Goal: Task Accomplishment & Management: Use online tool/utility

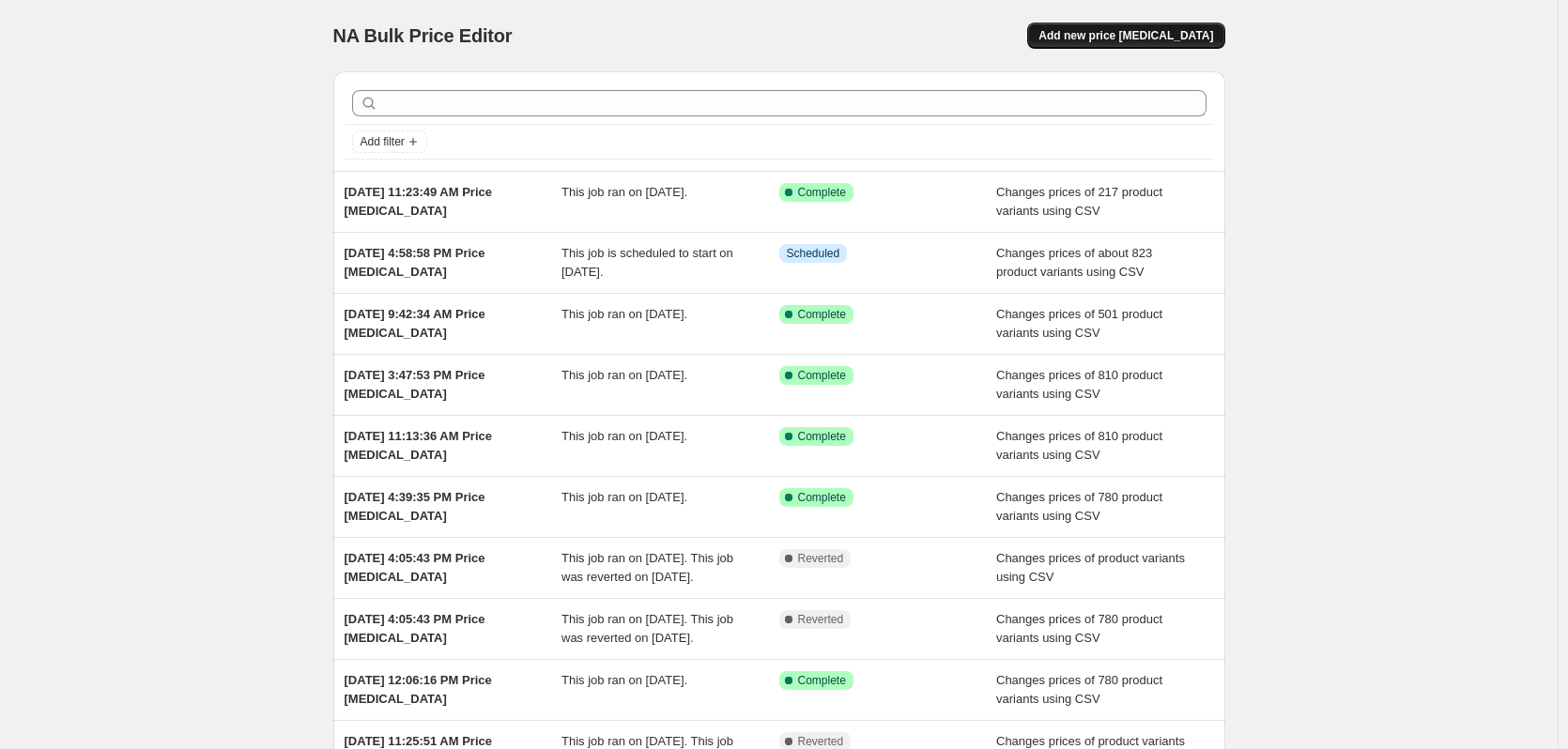
click at [1150, 39] on span "Add new price [MEDICAL_DATA]" at bounding box center [1126, 36] width 175 height 15
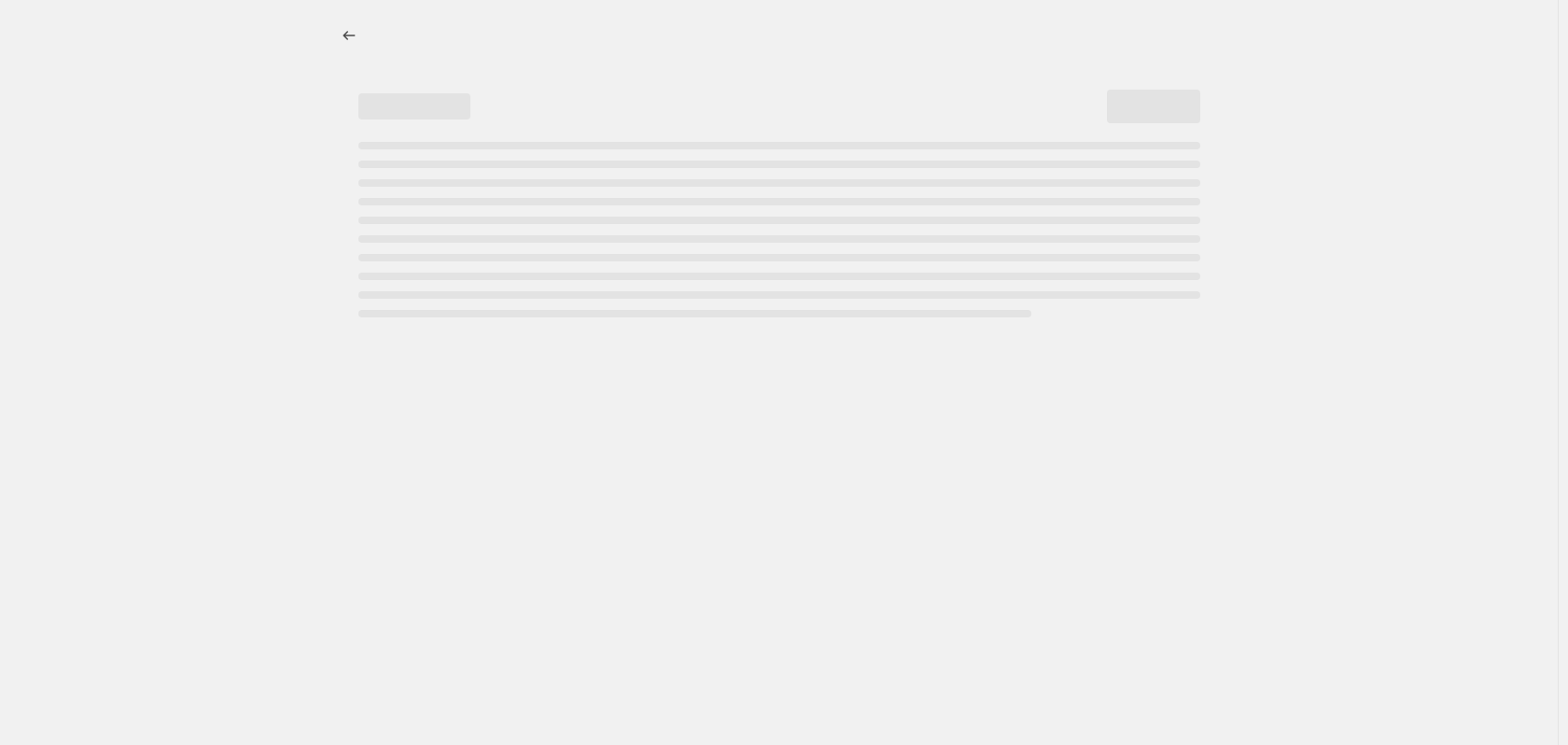
select select "percentage"
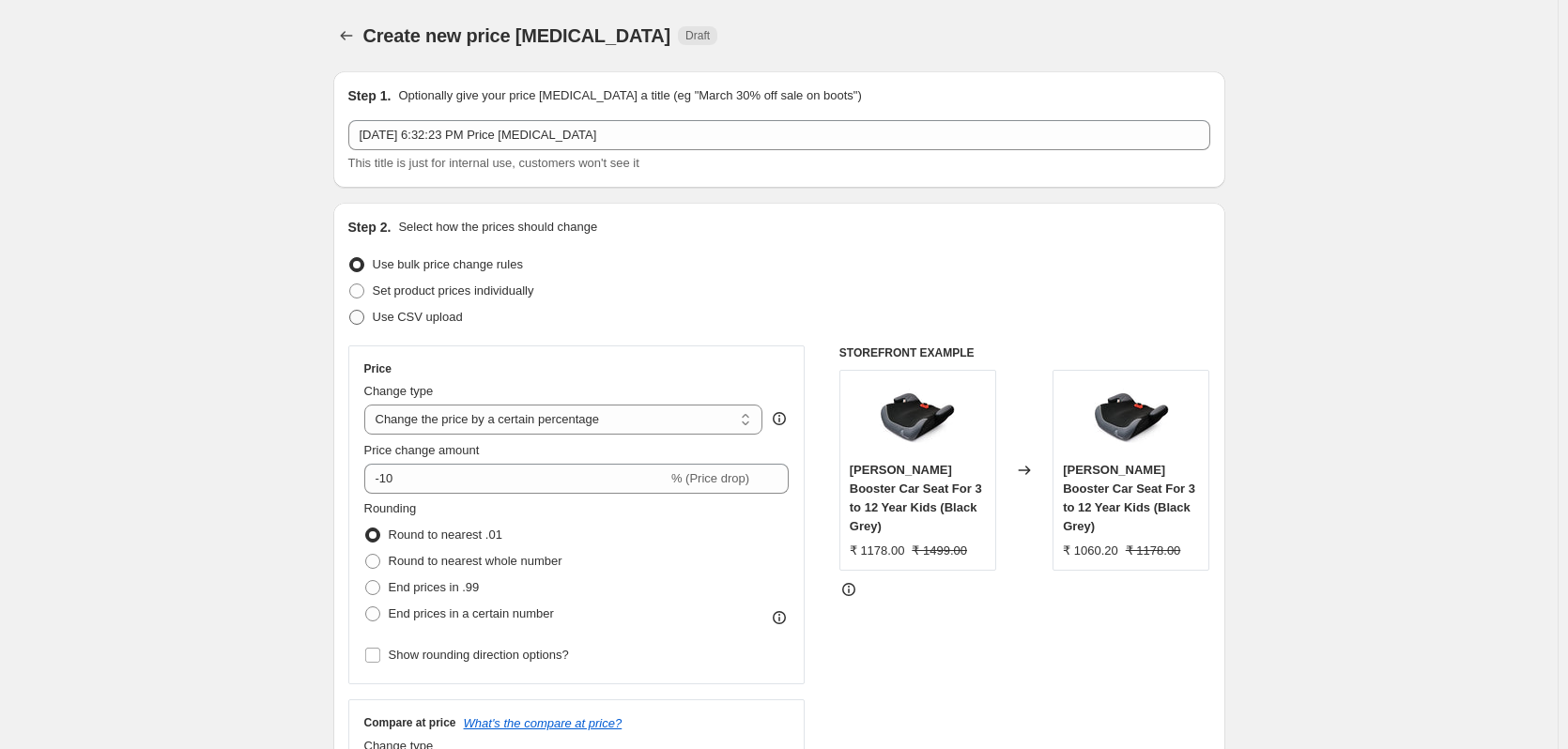
click at [364, 319] on span at bounding box center [357, 318] width 15 height 15
click at [350, 311] on input "Use CSV upload" at bounding box center [349, 310] width 1 height 1
radio input "true"
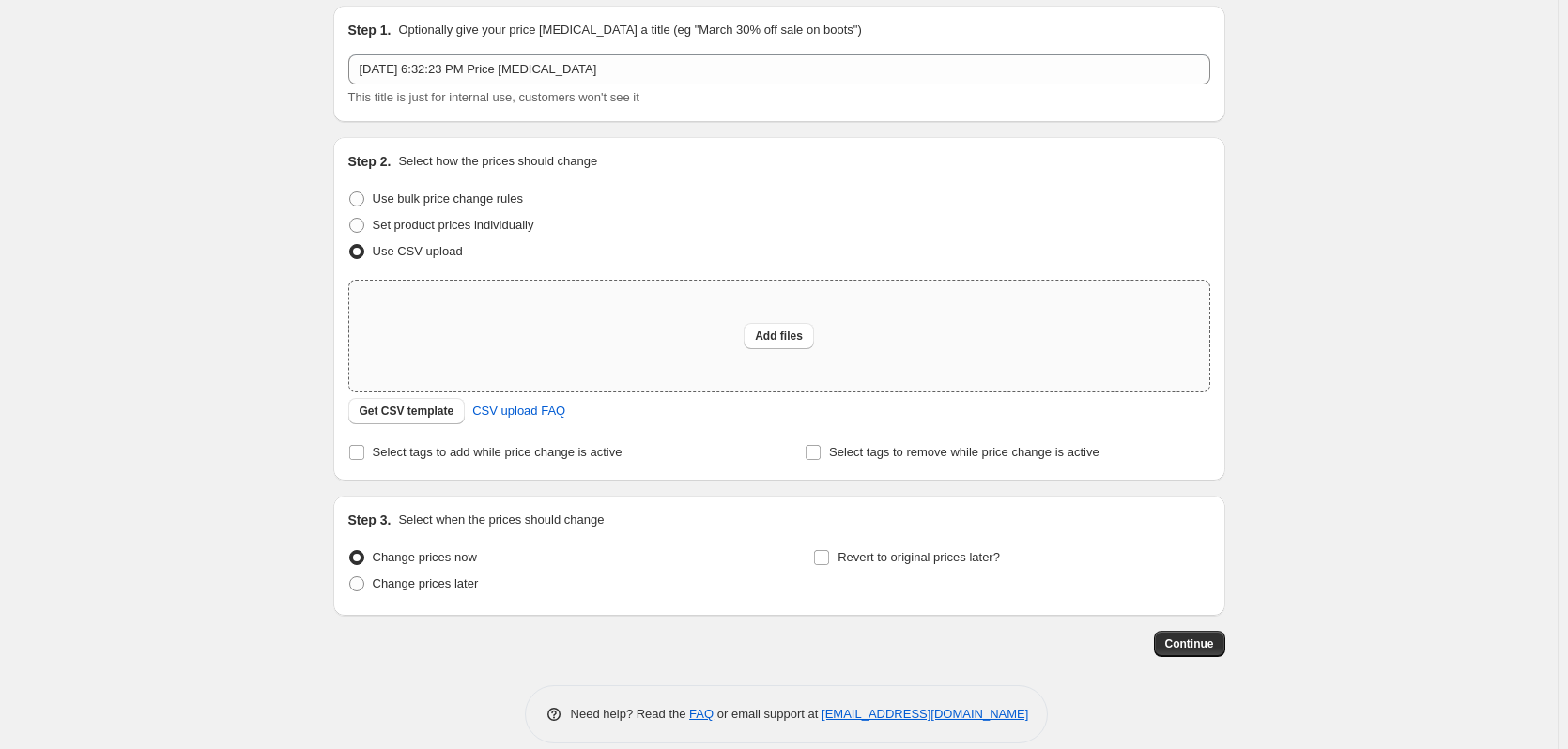
scroll to position [88, 0]
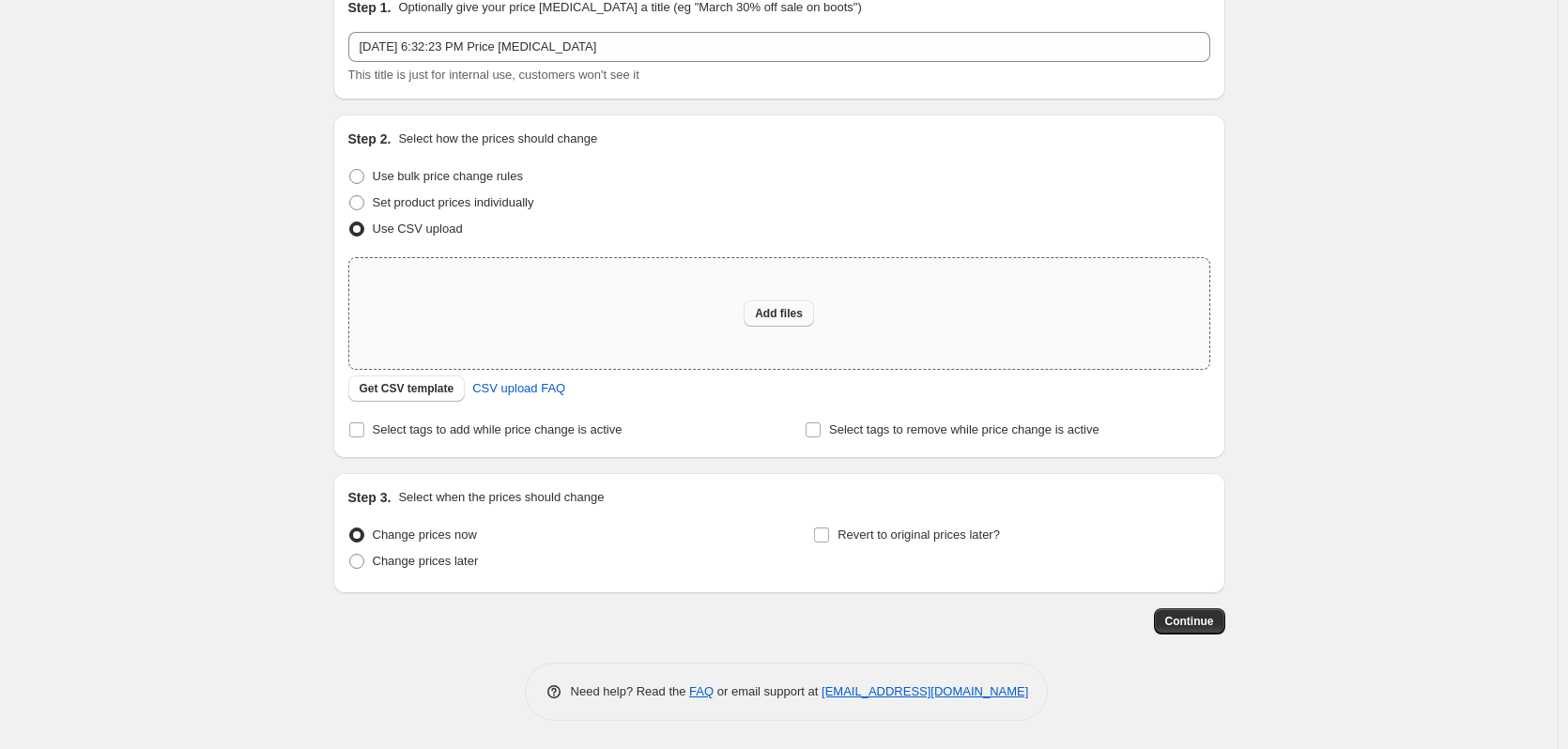
click at [794, 313] on span "Add files" at bounding box center [779, 314] width 47 height 15
type input "C:\fakepath\[DATE] Price 3P.csv"
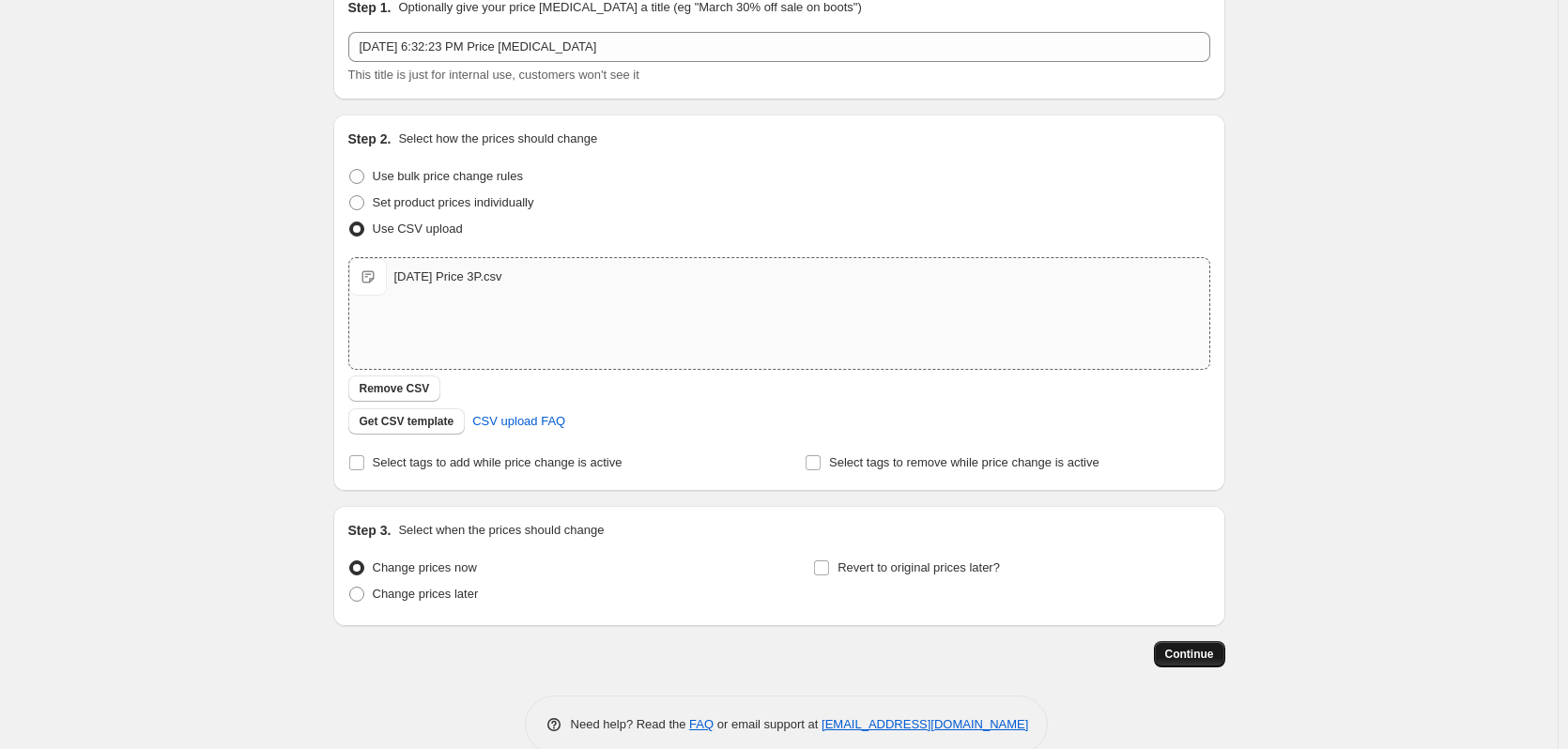
click at [1198, 655] on span "Continue" at bounding box center [1189, 654] width 48 height 15
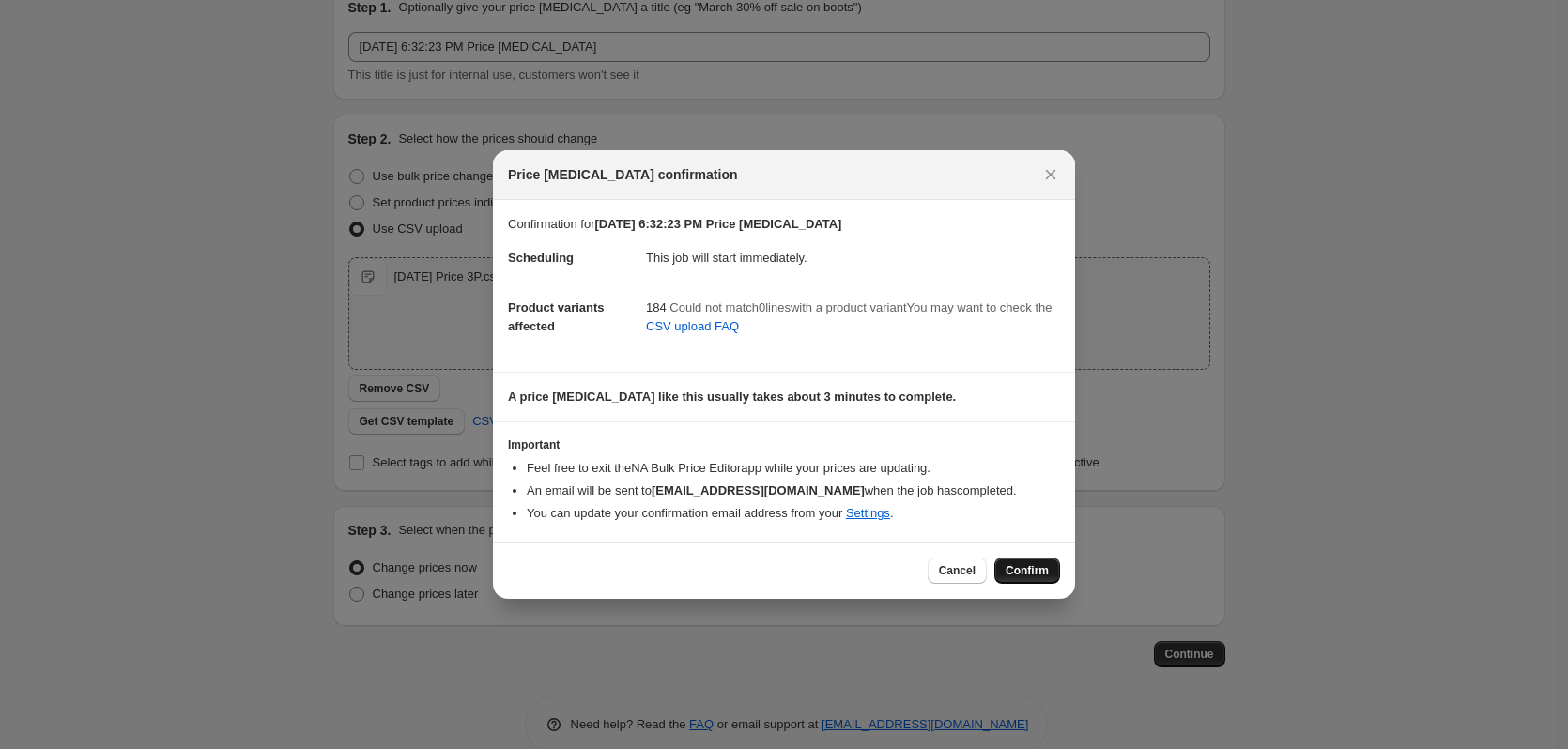
click at [1021, 574] on span "Confirm" at bounding box center [1027, 571] width 44 height 15
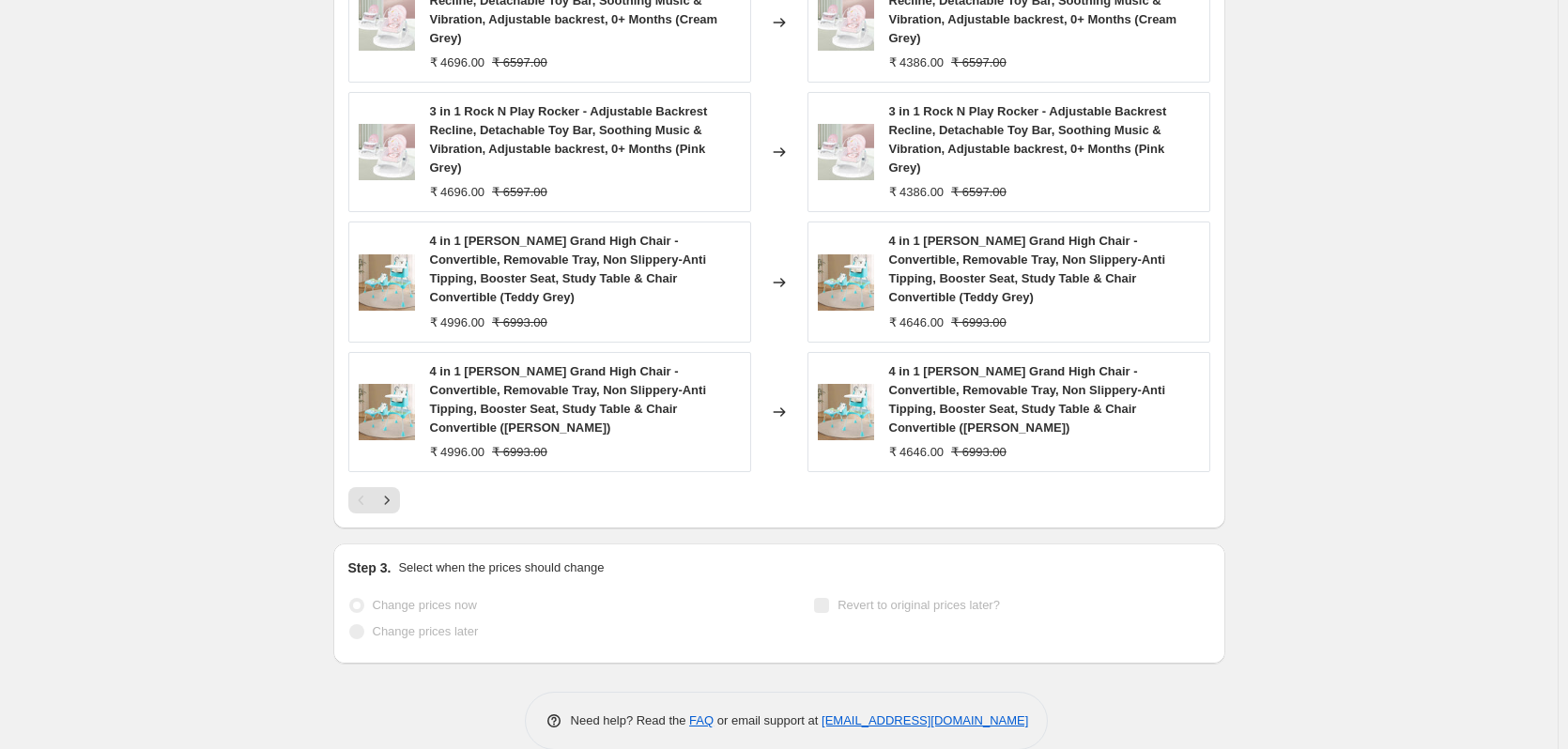
scroll to position [1015, 0]
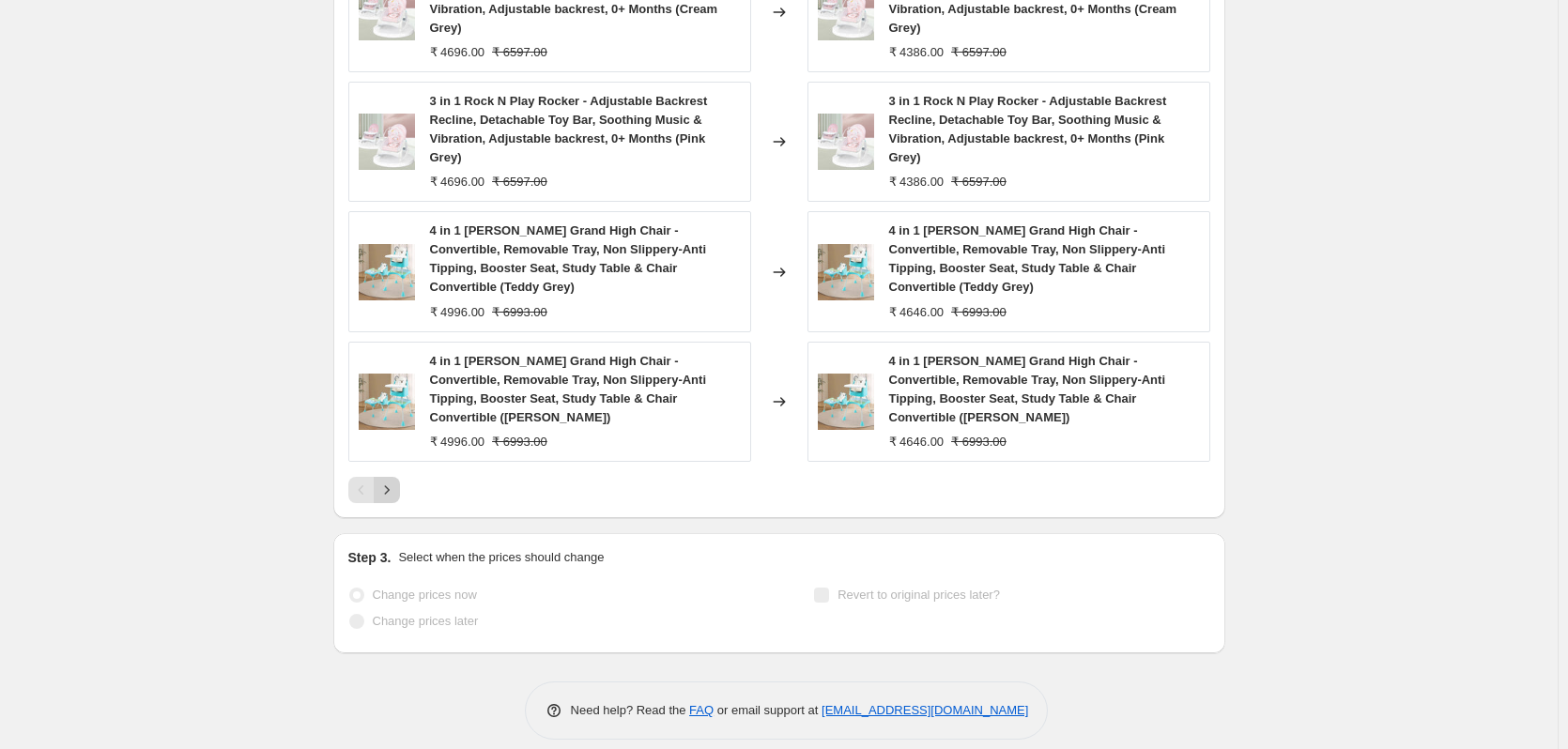
click at [392, 481] on icon "Next" at bounding box center [387, 490] width 19 height 19
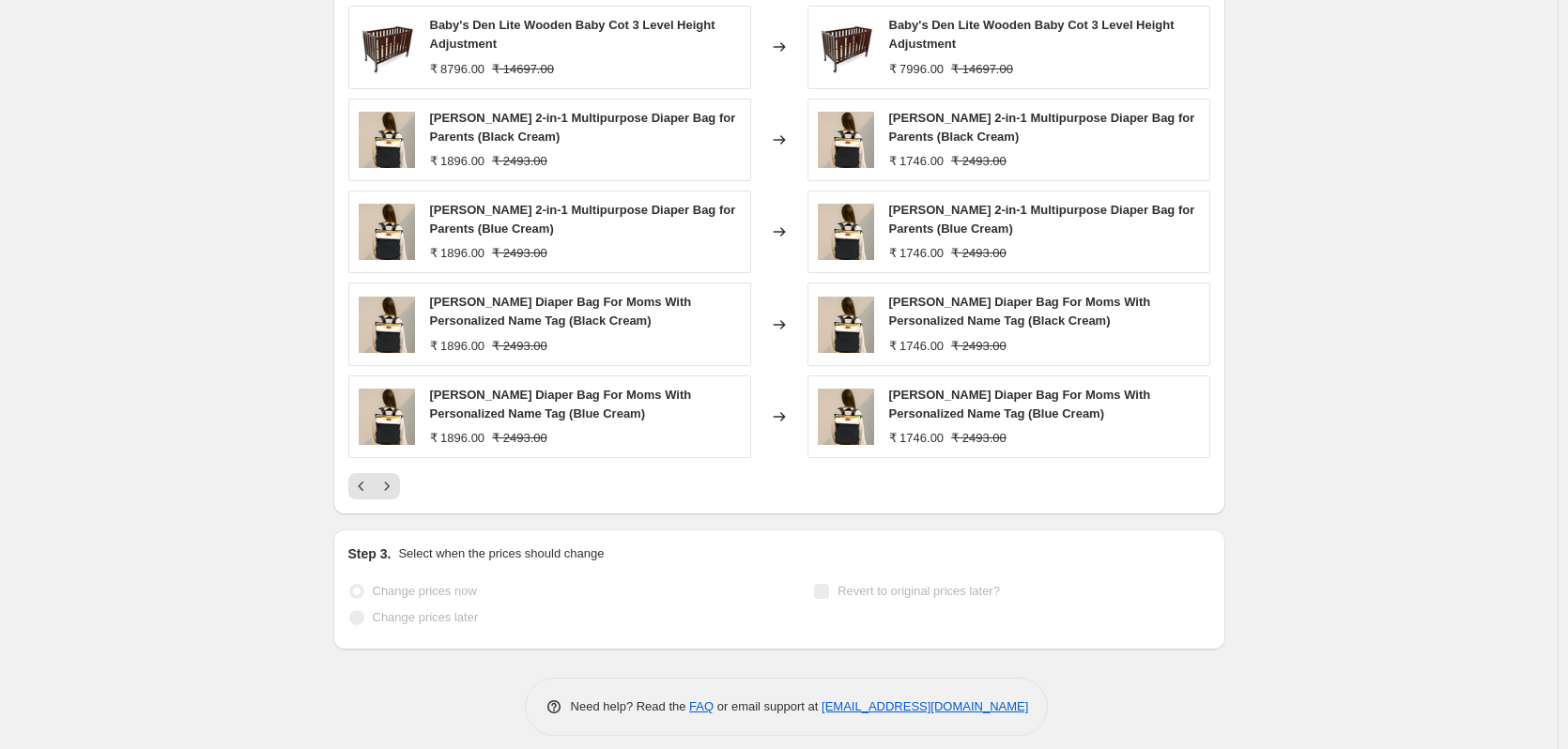
scroll to position [847, 0]
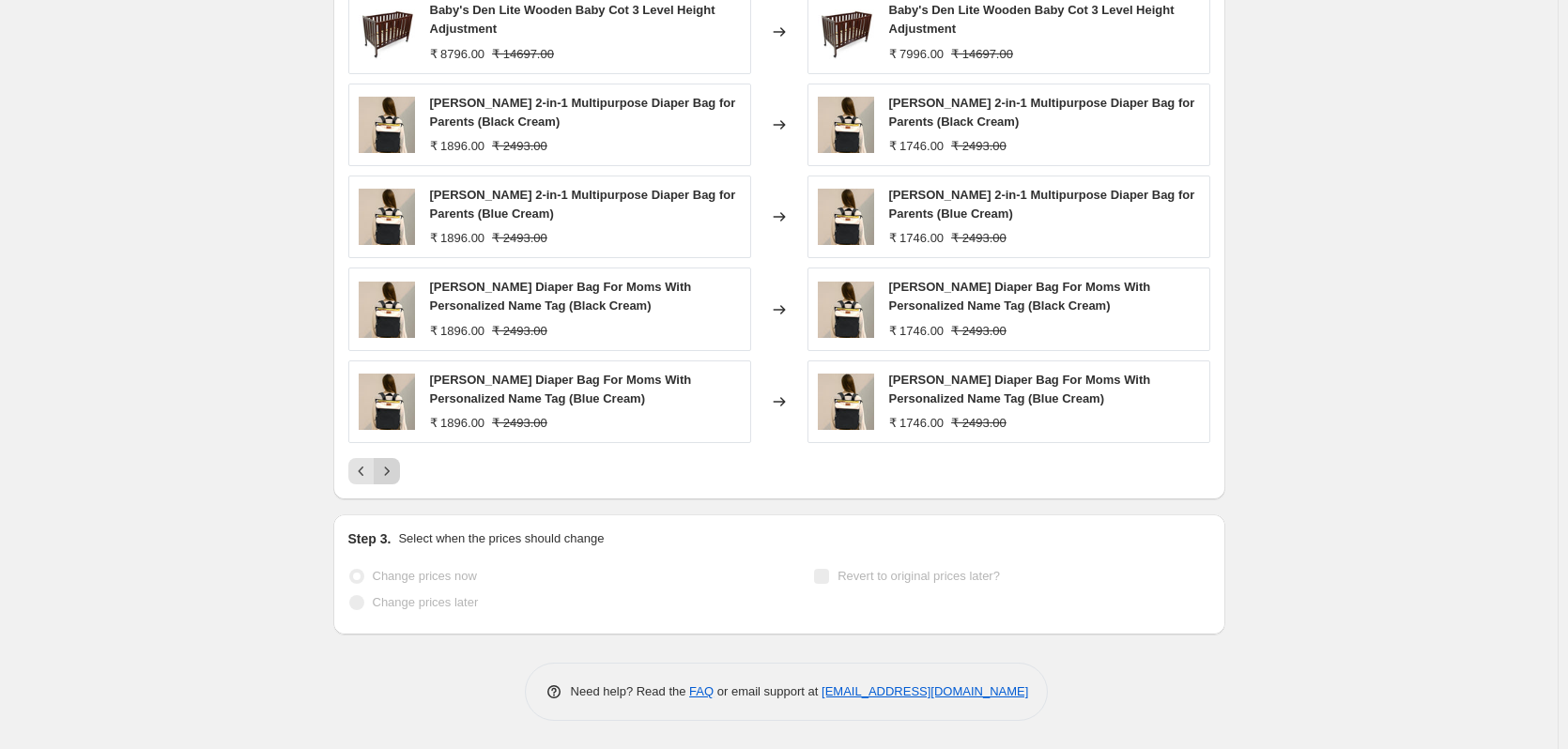
click at [392, 475] on icon "Next" at bounding box center [387, 471] width 19 height 19
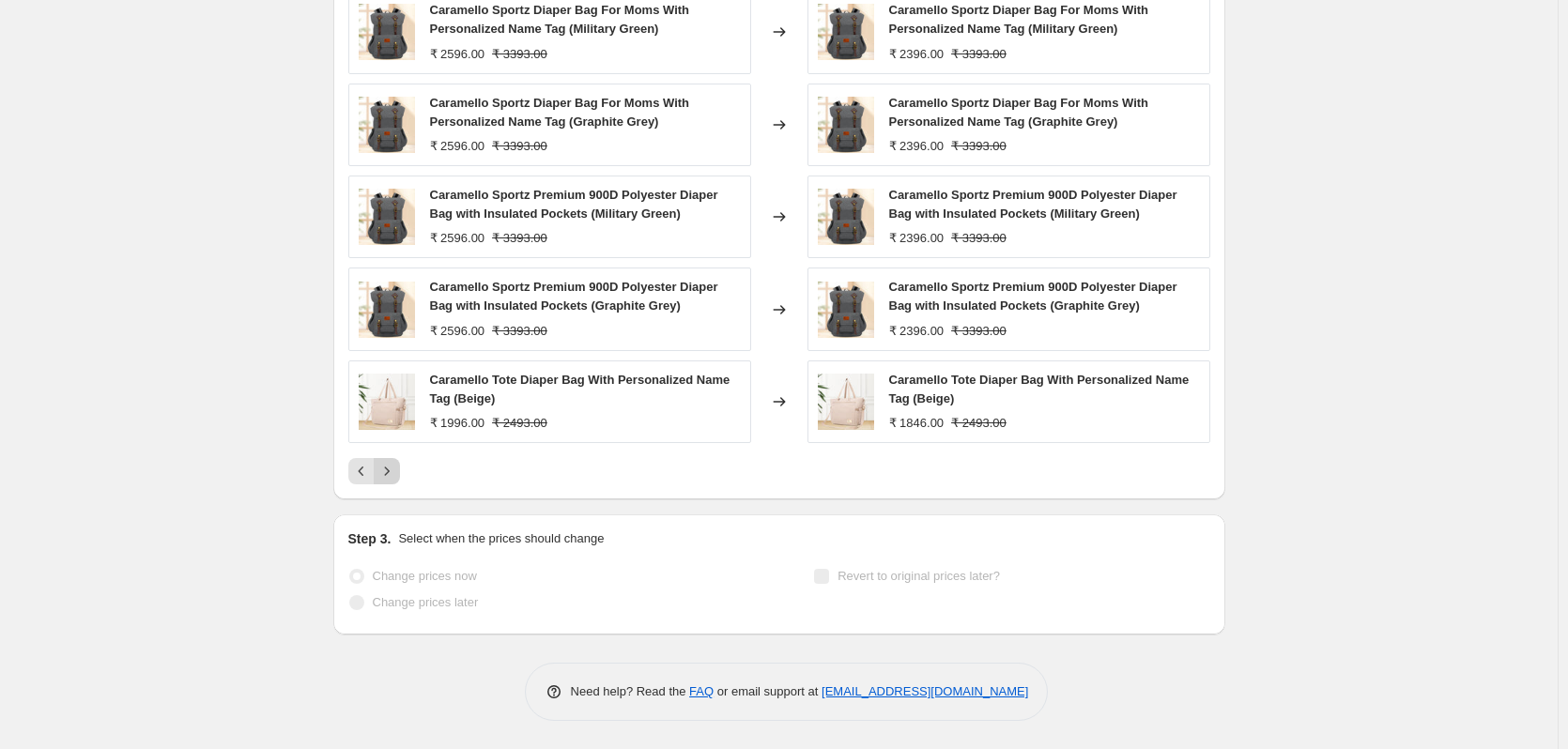
click at [393, 478] on icon "Next" at bounding box center [387, 471] width 19 height 19
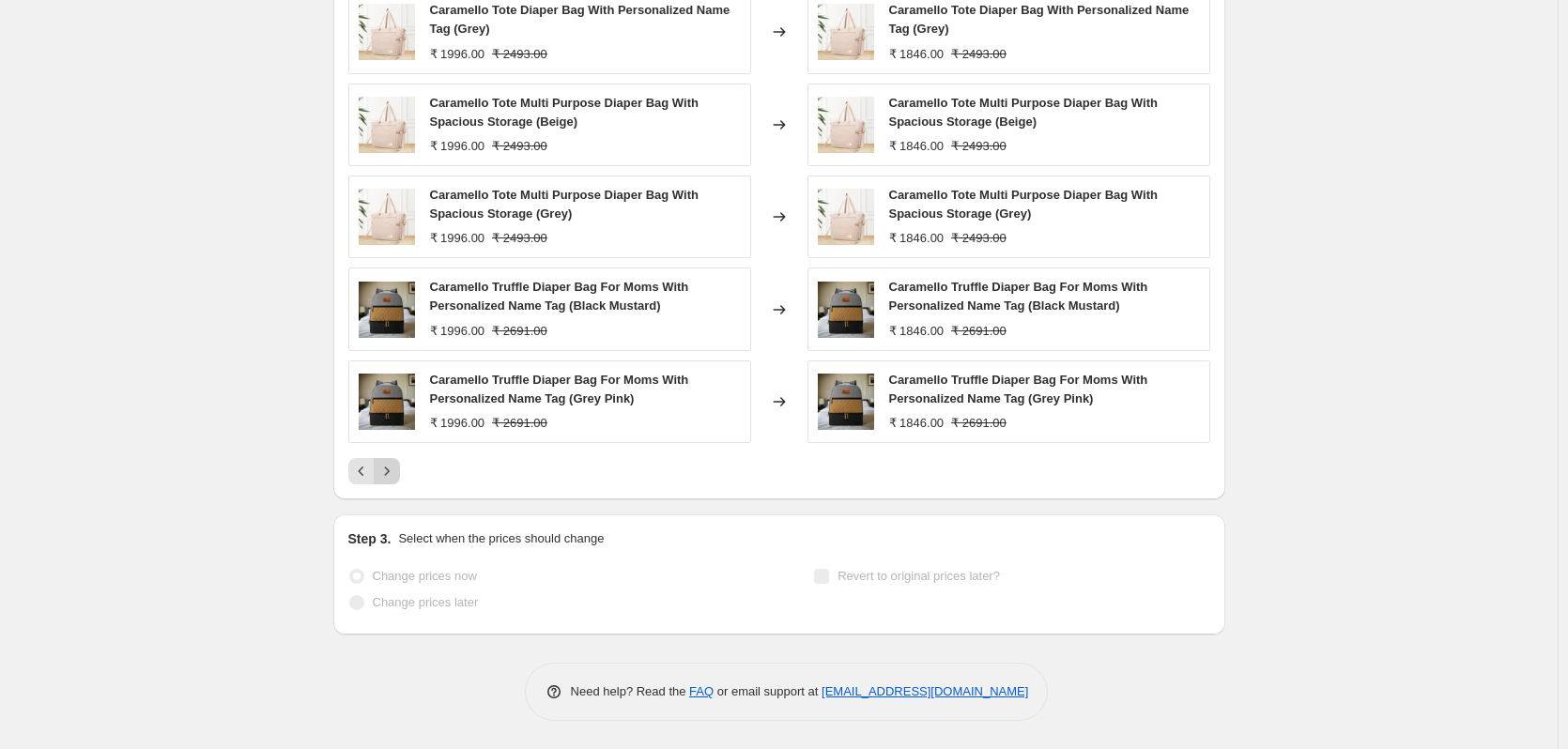
click at [395, 475] on icon "Next" at bounding box center [387, 471] width 19 height 19
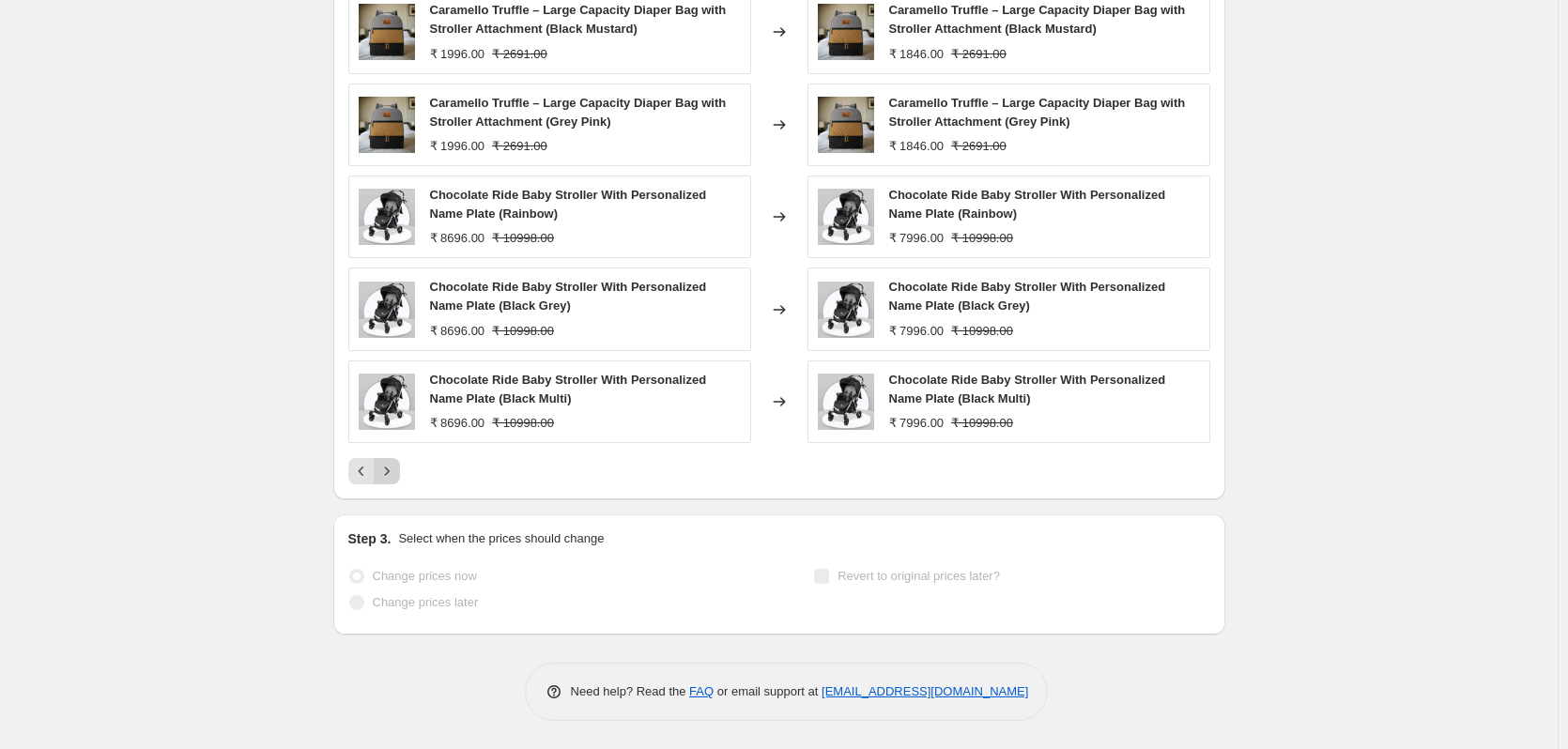
click at [396, 473] on icon "Next" at bounding box center [387, 471] width 19 height 19
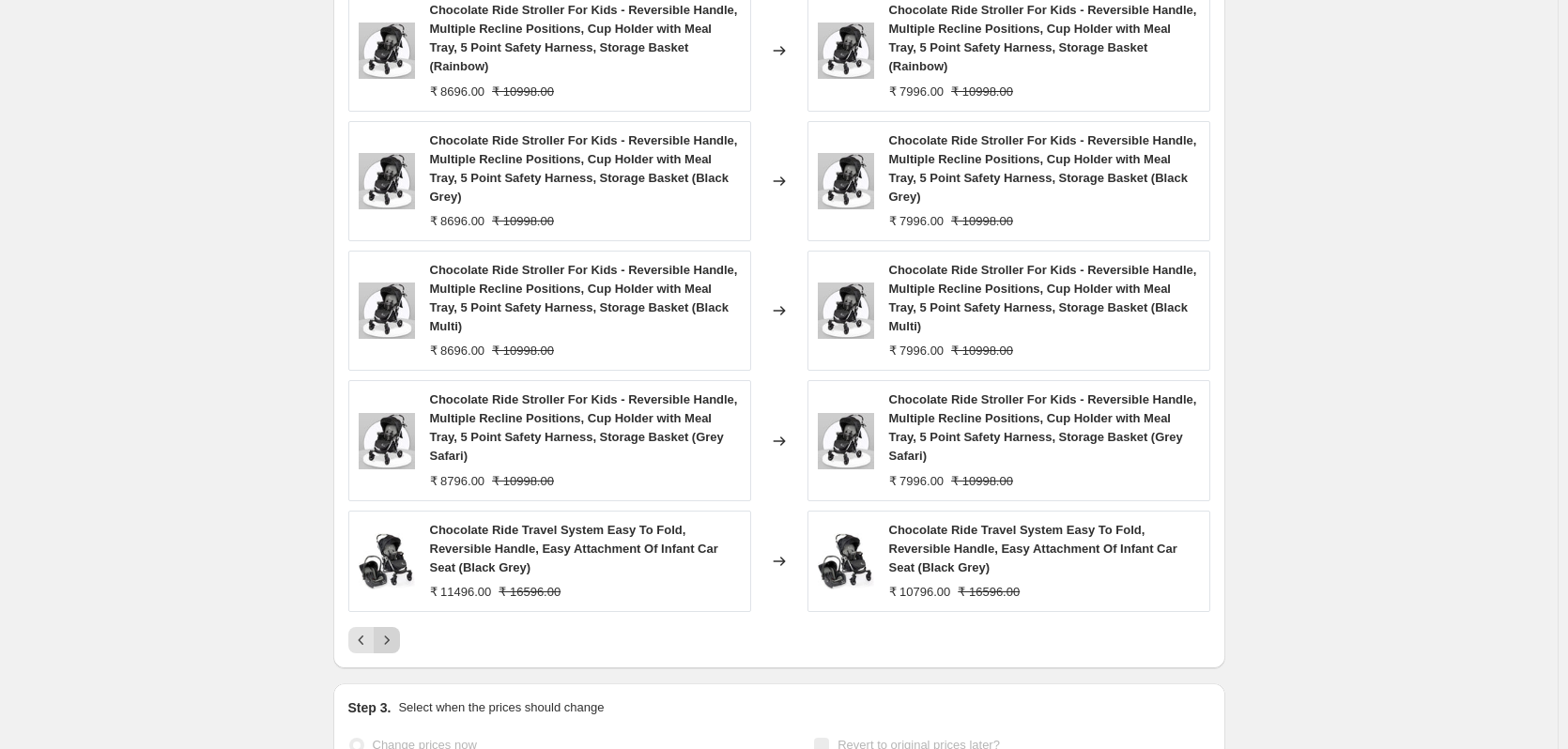
click at [397, 642] on icon "Next" at bounding box center [387, 640] width 19 height 19
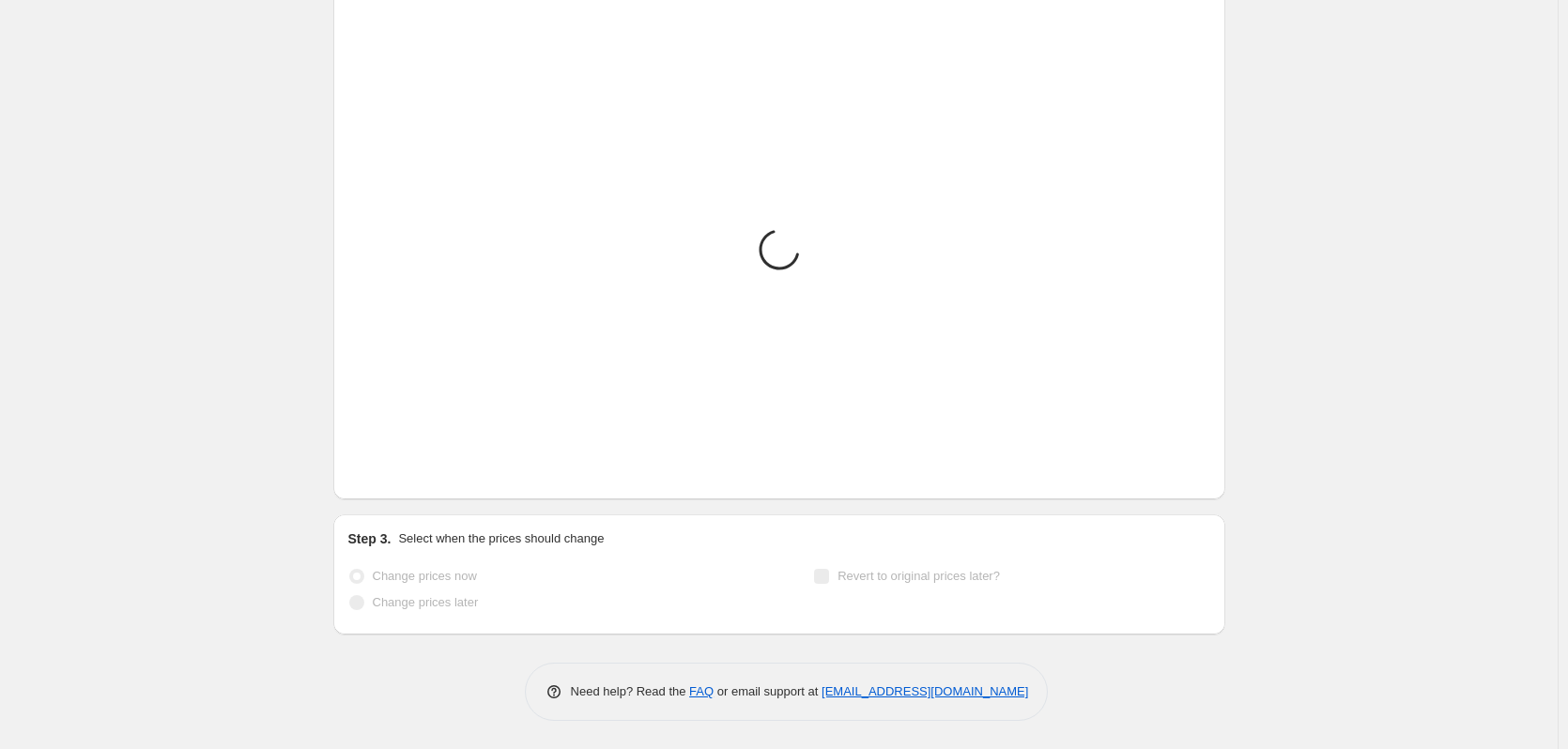
scroll to position [823, 0]
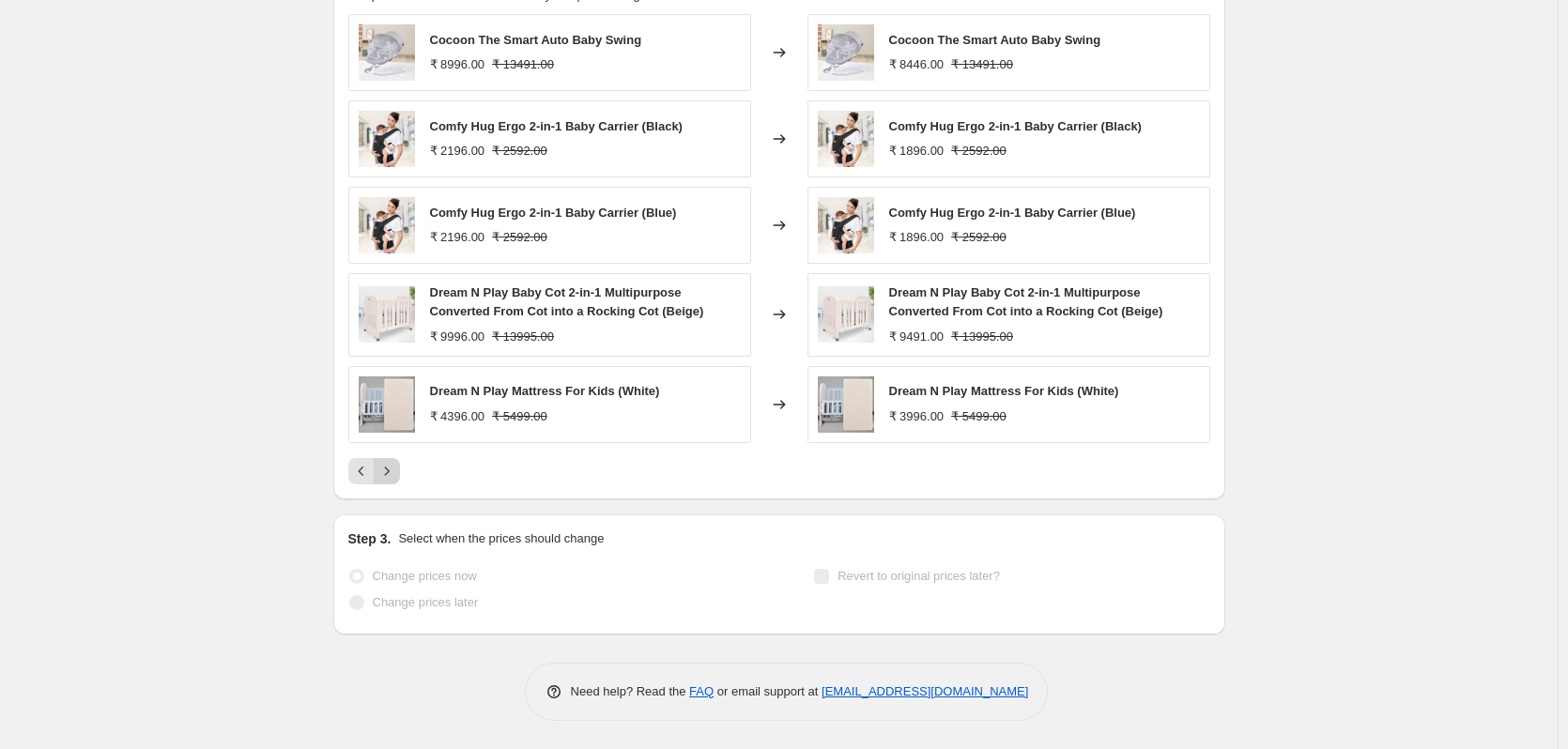
click at [397, 472] on icon "Next" at bounding box center [387, 471] width 19 height 19
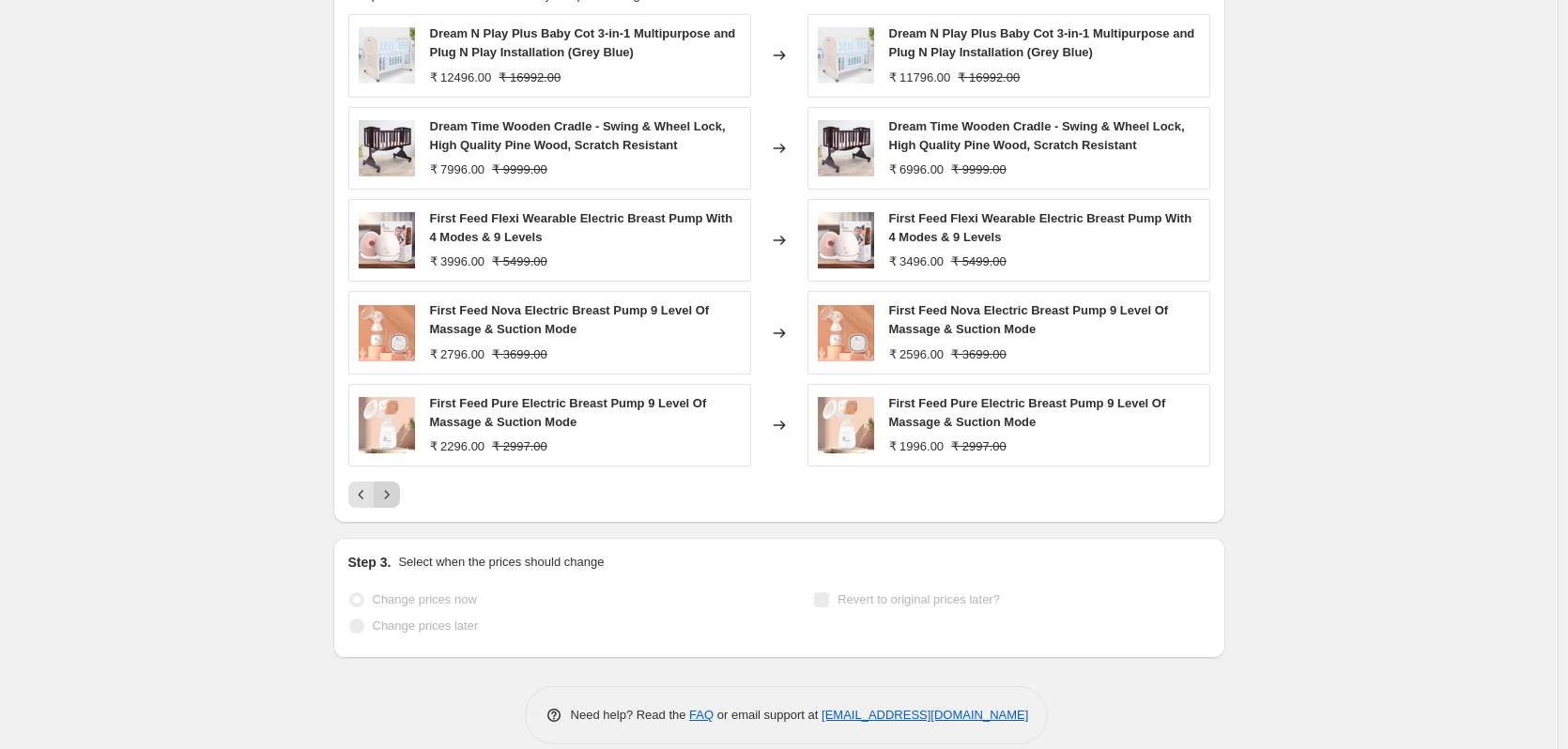
click at [397, 498] on icon "Next" at bounding box center [387, 495] width 19 height 19
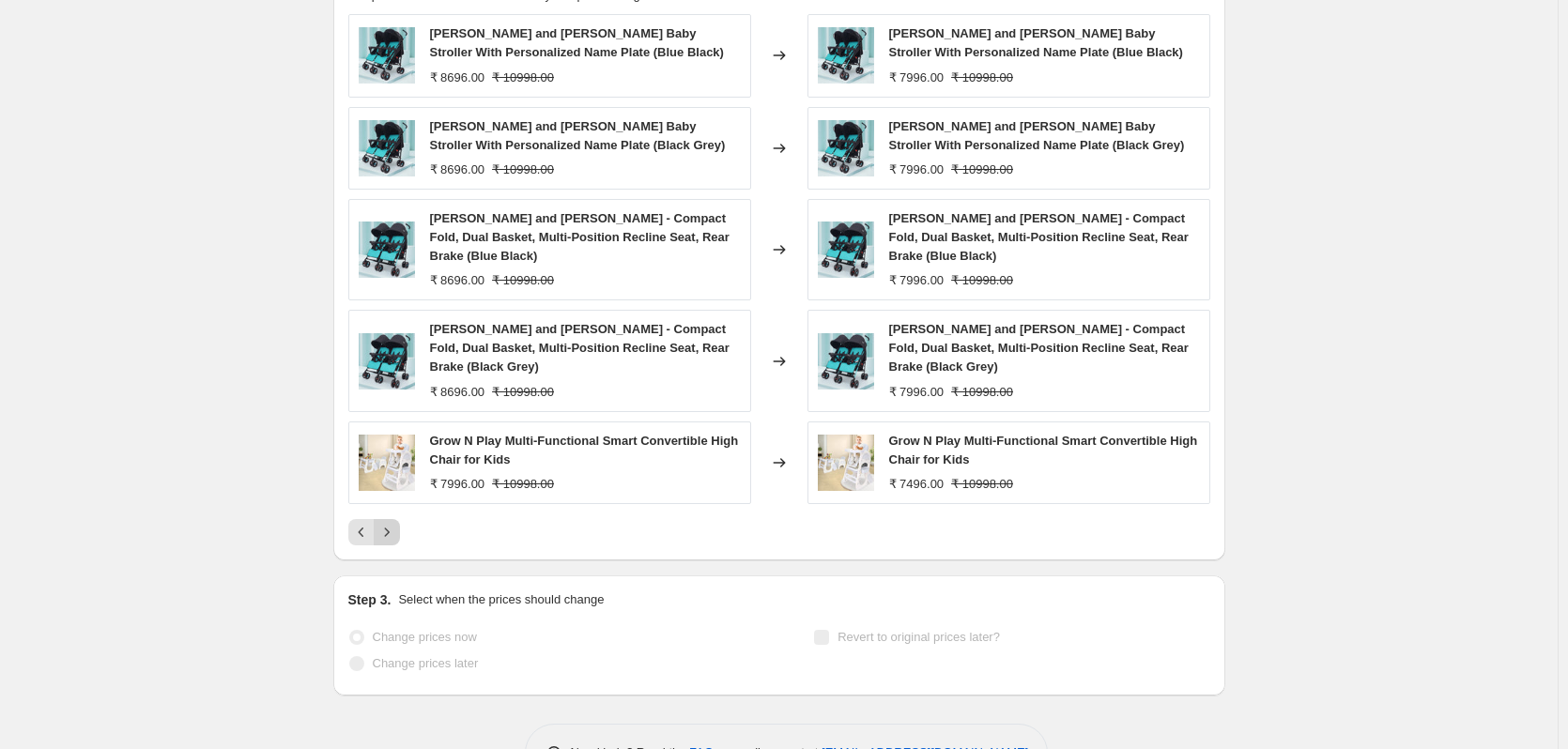
click at [397, 530] on icon "Next" at bounding box center [387, 532] width 19 height 19
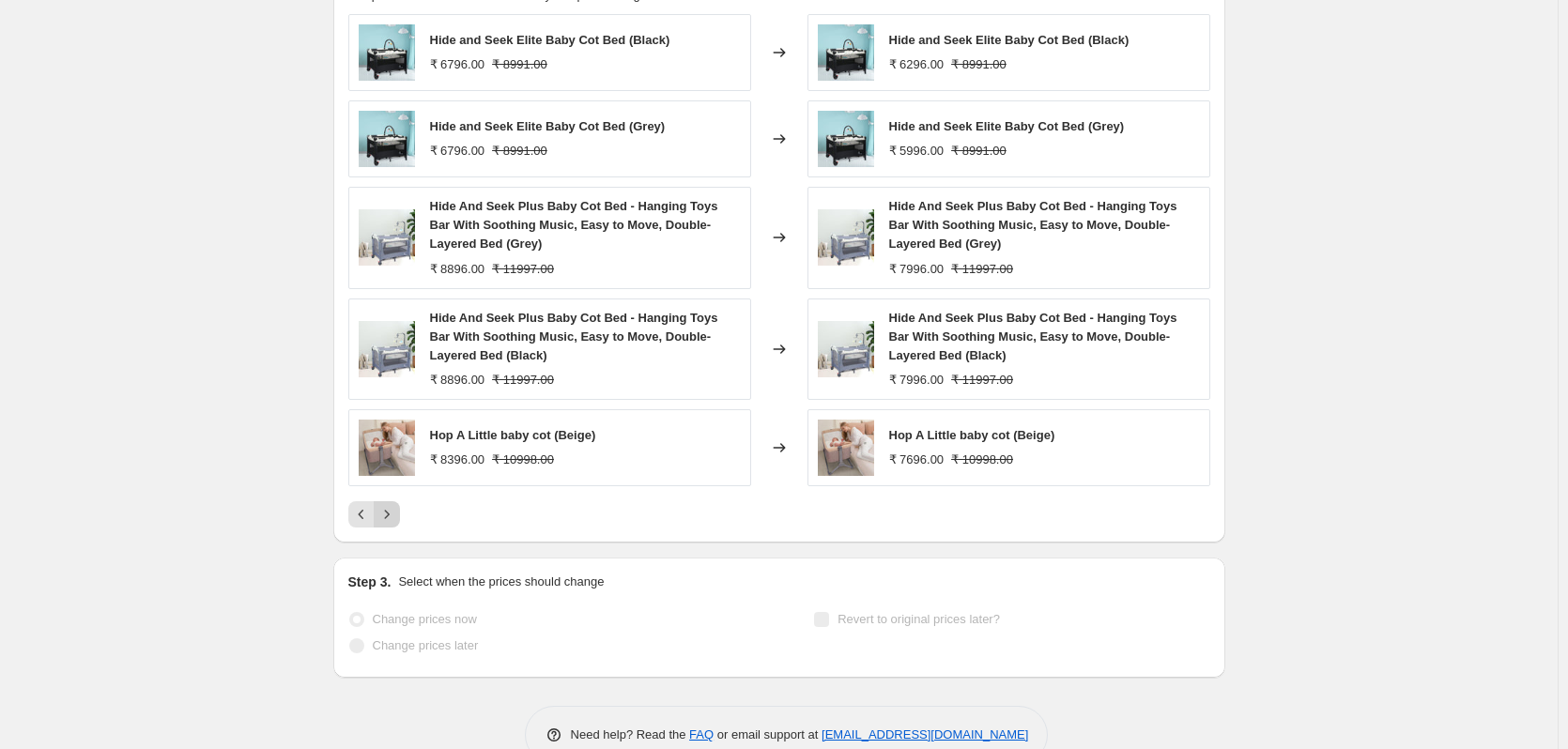
click at [386, 513] on icon "Next" at bounding box center [387, 515] width 19 height 19
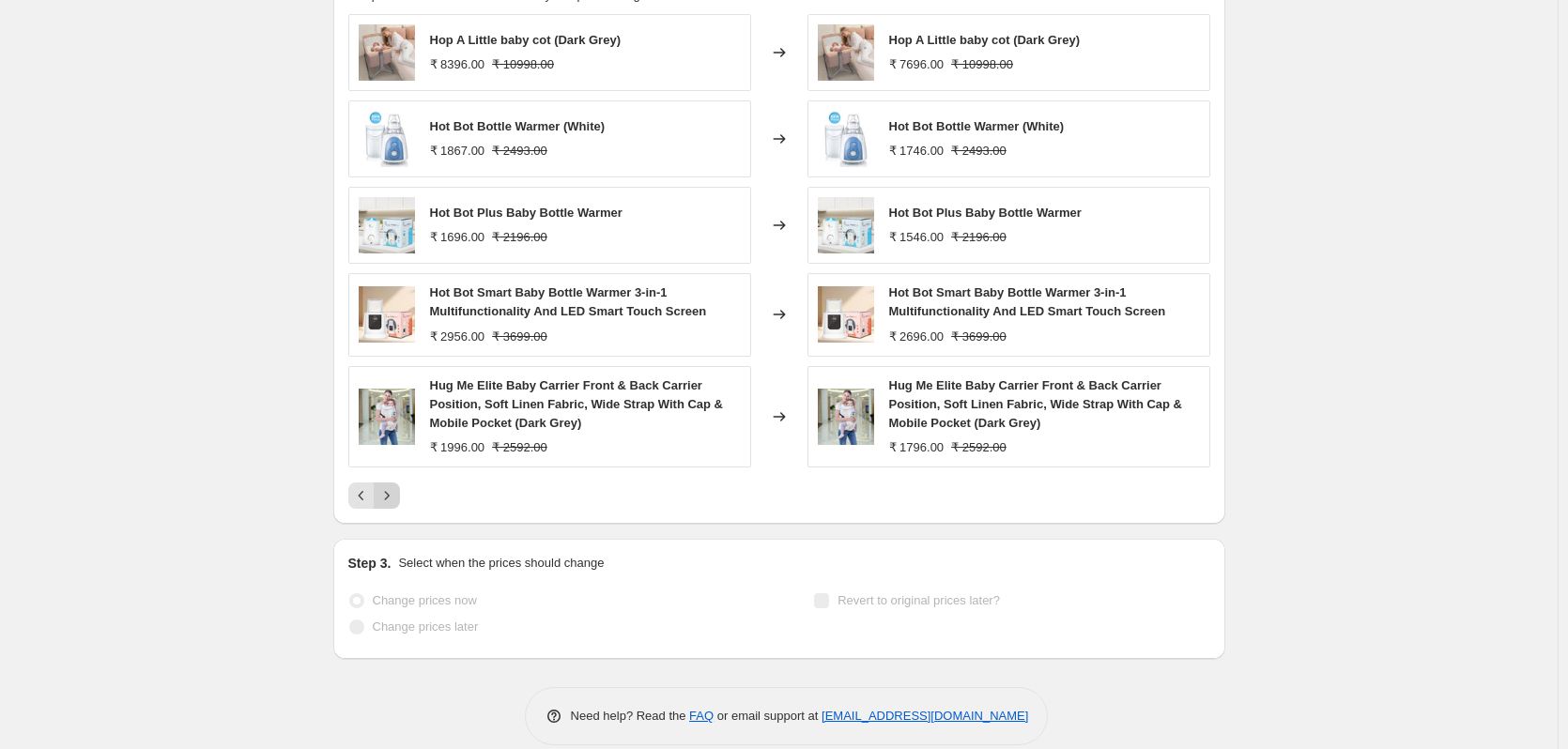
click at [394, 495] on icon "Next" at bounding box center [387, 496] width 19 height 19
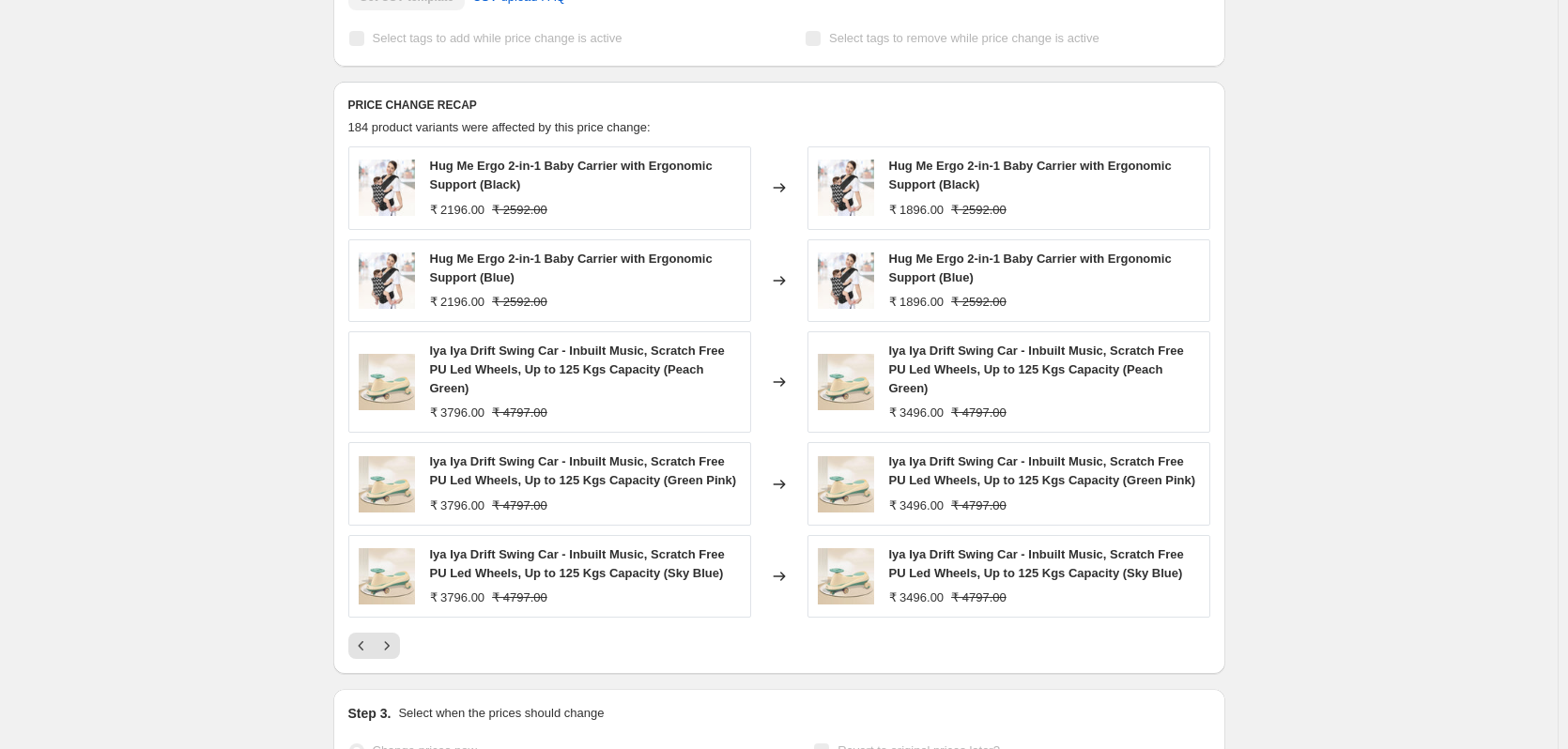
scroll to position [541, 0]
